Goal: Transaction & Acquisition: Book appointment/travel/reservation

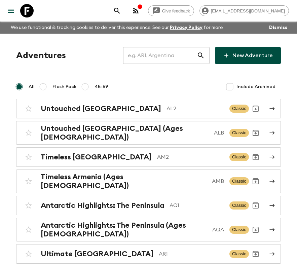
click at [143, 59] on input "text" at bounding box center [160, 55] width 74 height 19
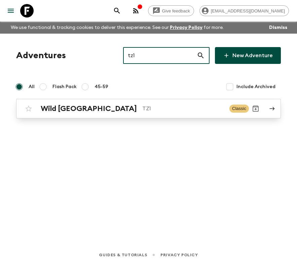
type input "tz1"
click at [142, 109] on p "TZ1" at bounding box center [183, 109] width 82 height 8
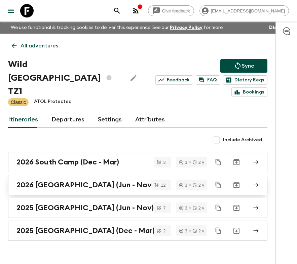
click at [121, 178] on link "2026 [GEOGRAPHIC_DATA] (Jun - Nov)" at bounding box center [137, 185] width 259 height 20
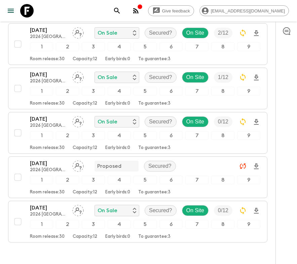
scroll to position [15, 0]
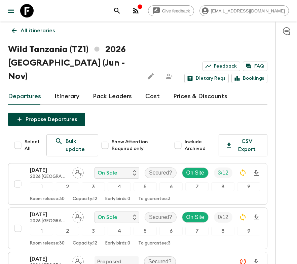
click at [21, 28] on p "All itineraries" at bounding box center [38, 31] width 34 height 8
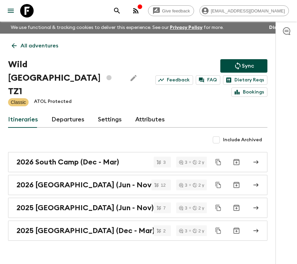
click at [14, 43] on icon at bounding box center [13, 45] width 7 height 7
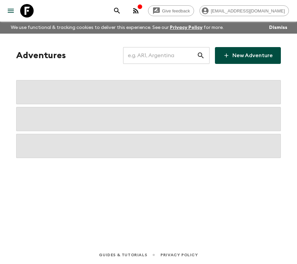
click at [166, 57] on input "text" at bounding box center [160, 55] width 74 height 19
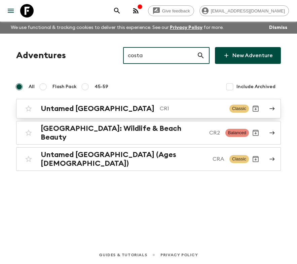
type input "costa"
click at [179, 103] on div "Untamed [GEOGRAPHIC_DATA] CR1 Classic" at bounding box center [135, 108] width 227 height 13
